Goal: Information Seeking & Learning: Check status

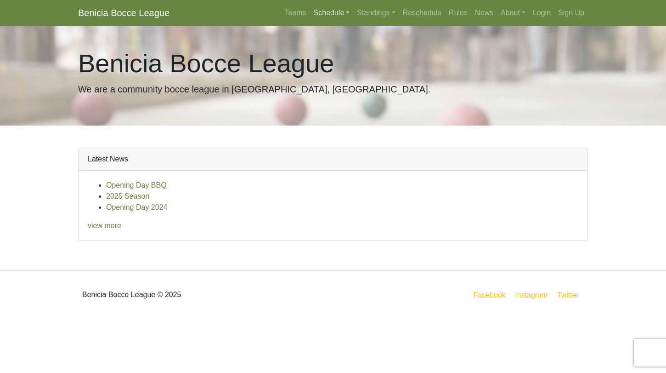
click at [324, 7] on link "Schedule" at bounding box center [332, 13] width 44 height 18
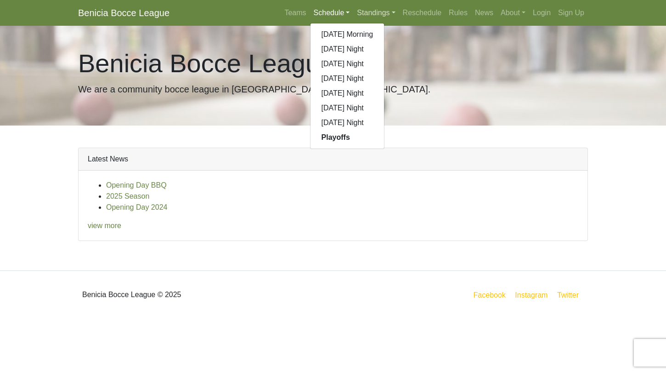
click at [364, 6] on link "Standings" at bounding box center [375, 13] width 45 height 18
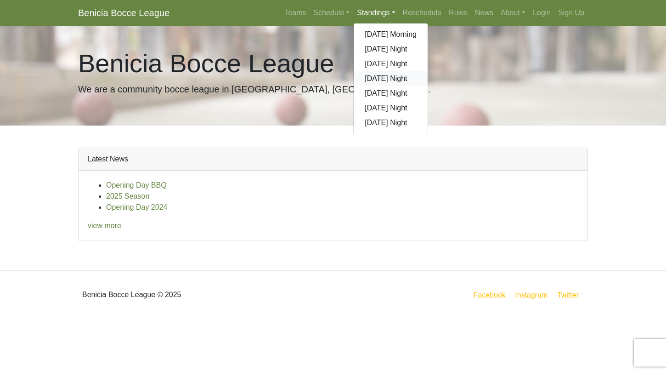
click at [376, 75] on link "[DATE] Night" at bounding box center [391, 78] width 74 height 15
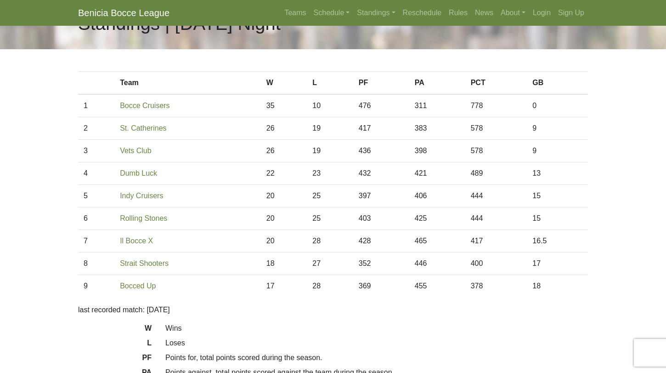
scroll to position [30, 0]
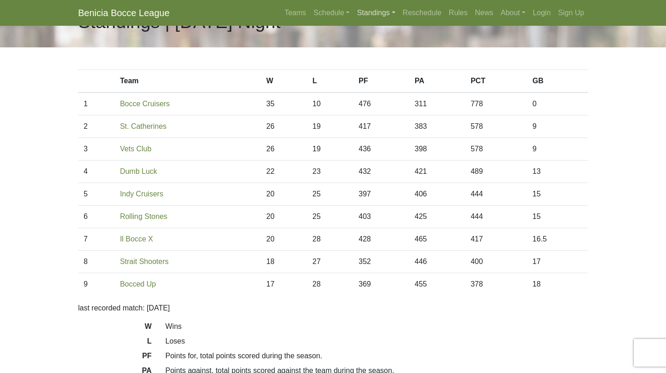
click at [370, 6] on link "Standings" at bounding box center [375, 13] width 45 height 18
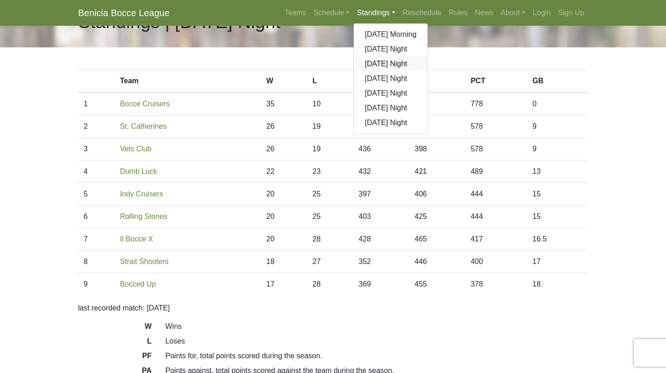
click at [382, 61] on link "[DATE] Night" at bounding box center [391, 64] width 74 height 15
